Goal: Task Accomplishment & Management: Manage account settings

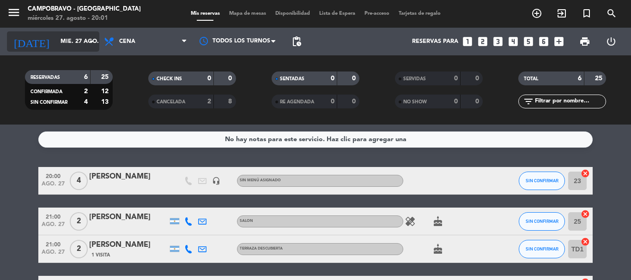
click at [78, 37] on input "mié. 27 ago." at bounding box center [95, 42] width 78 height 16
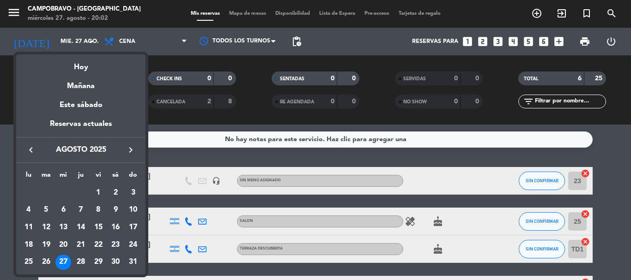
click at [79, 259] on div "28" at bounding box center [81, 263] width 16 height 16
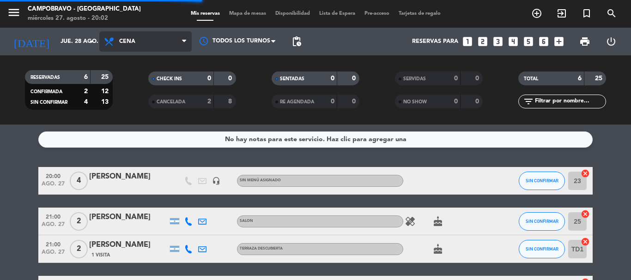
click at [138, 44] on span "Cena" at bounding box center [145, 41] width 92 height 20
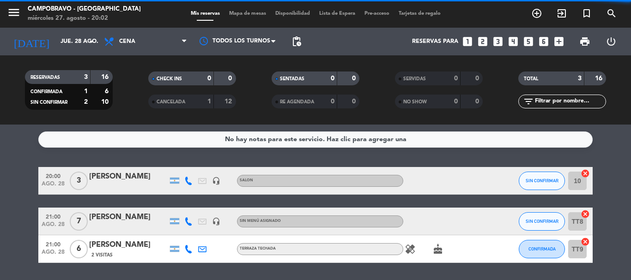
click at [140, 82] on filter-checkbox "CHECK INS 0 0" at bounding box center [191, 79] width 123 height 14
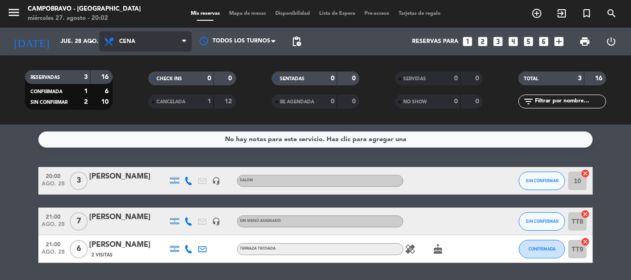
click at [141, 42] on span "Cena" at bounding box center [145, 41] width 92 height 20
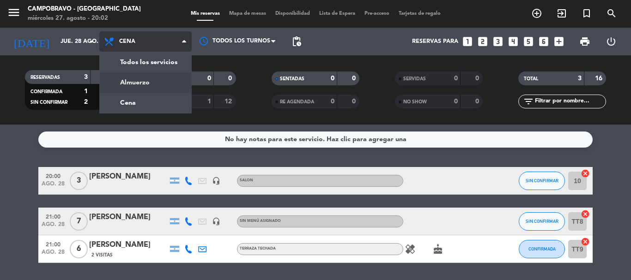
click at [143, 86] on div "menu Campobravo - [GEOGRAPHIC_DATA] [DATE] 27. agosto - 20:02 Mis reservas Mapa…" at bounding box center [315, 62] width 631 height 125
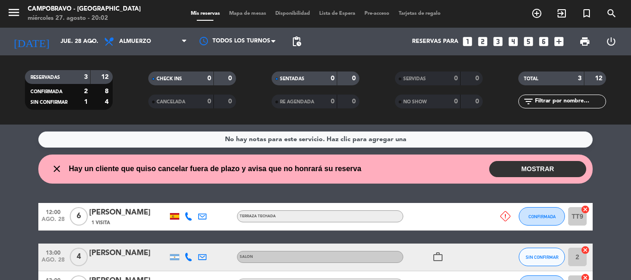
click at [522, 162] on button "MOSTRAR" at bounding box center [537, 169] width 97 height 16
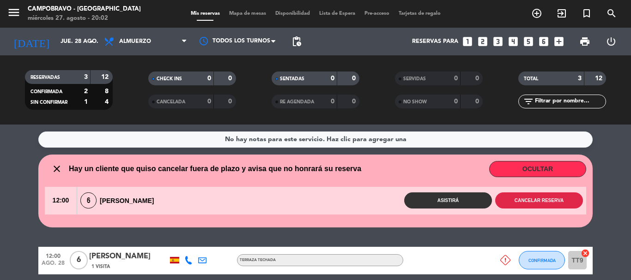
click at [522, 206] on button "Cancelar reserva" at bounding box center [539, 201] width 88 height 16
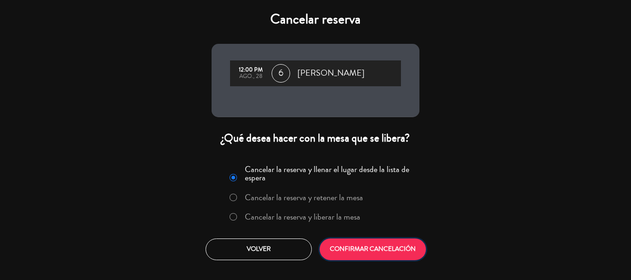
click at [370, 254] on button "CONFIRMAR CANCELACIÓN" at bounding box center [373, 250] width 106 height 22
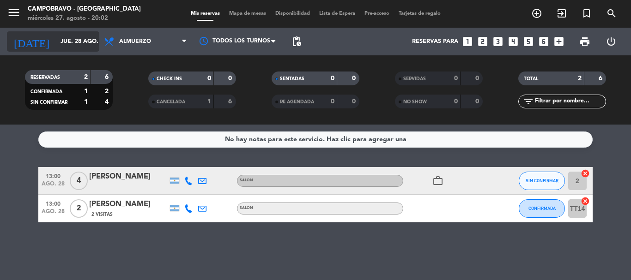
click at [56, 47] on input "jue. 28 ago." at bounding box center [95, 42] width 78 height 16
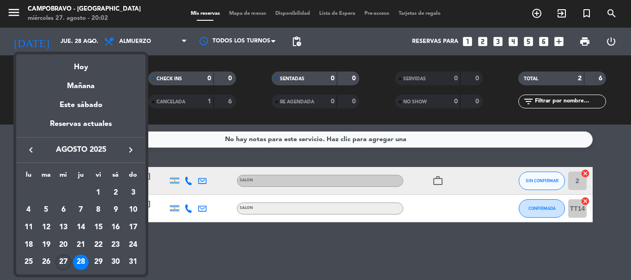
click at [67, 260] on div "27" at bounding box center [63, 263] width 16 height 16
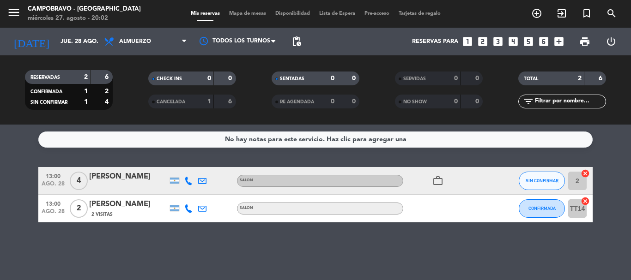
type input "mié. 27 ago."
